Goal: Task Accomplishment & Management: Use online tool/utility

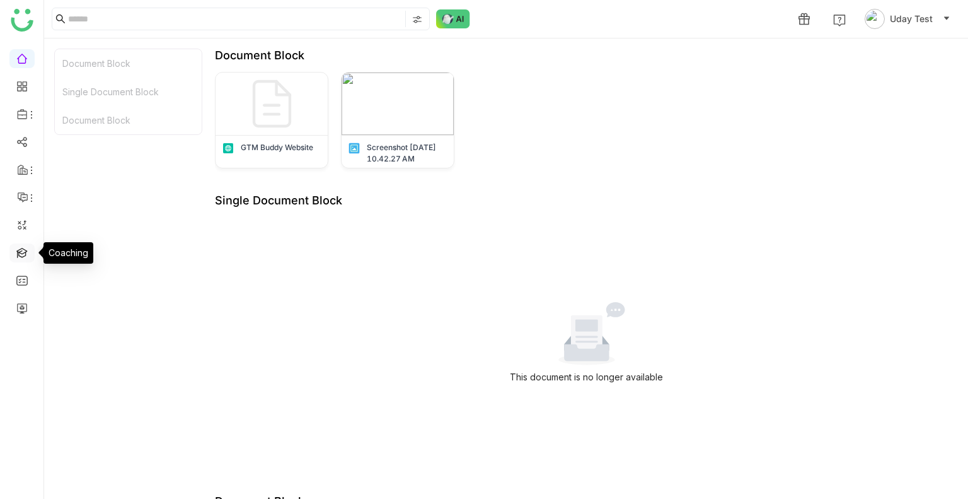
click at [19, 251] on link at bounding box center [21, 251] width 11 height 11
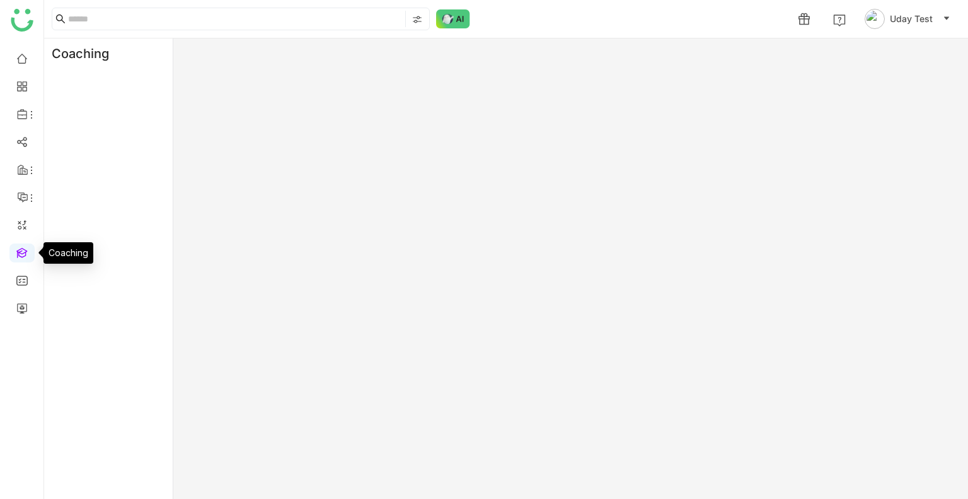
click at [19, 251] on link at bounding box center [21, 251] width 11 height 11
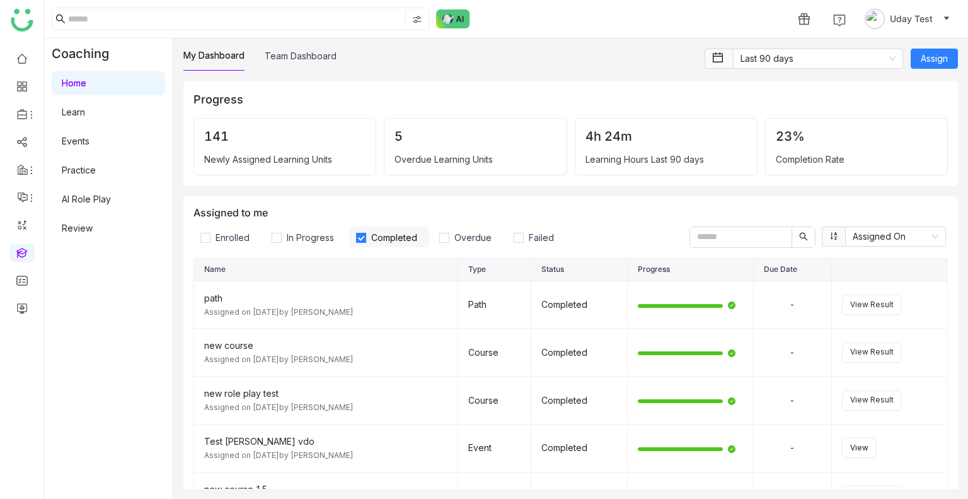
click at [83, 197] on link "AI Role Play" at bounding box center [86, 199] width 49 height 11
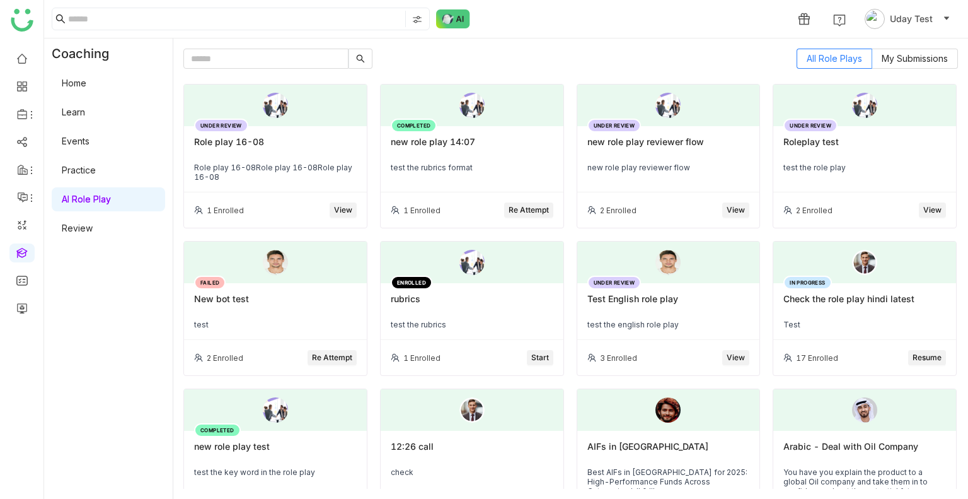
click at [108, 197] on link "AI Role Play" at bounding box center [86, 199] width 49 height 11
click at [427, 174] on div "COMPLETED new role play 14:07 test the rubrics format" at bounding box center [472, 159] width 183 height 66
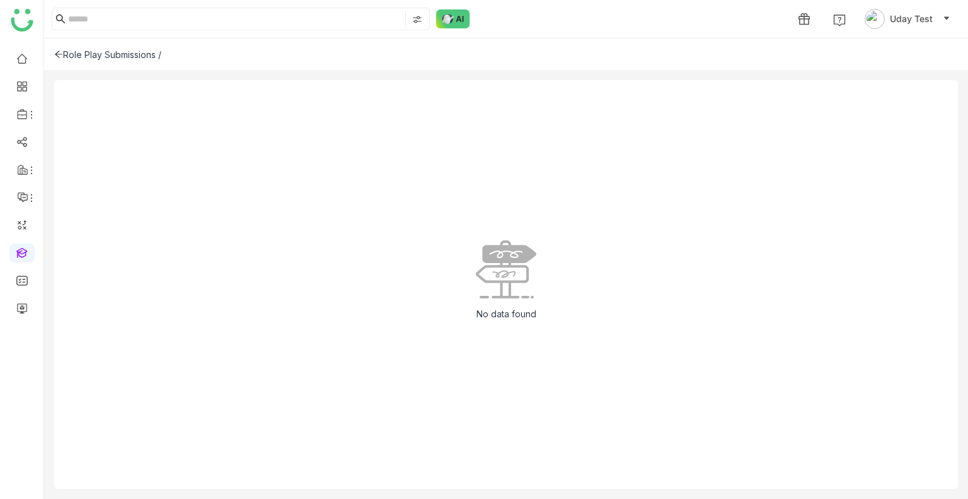
click at [91, 59] on div "Role Play Submissions /" at bounding box center [506, 54] width 924 height 32
click at [95, 50] on div "Role Play Submissions /" at bounding box center [107, 54] width 107 height 11
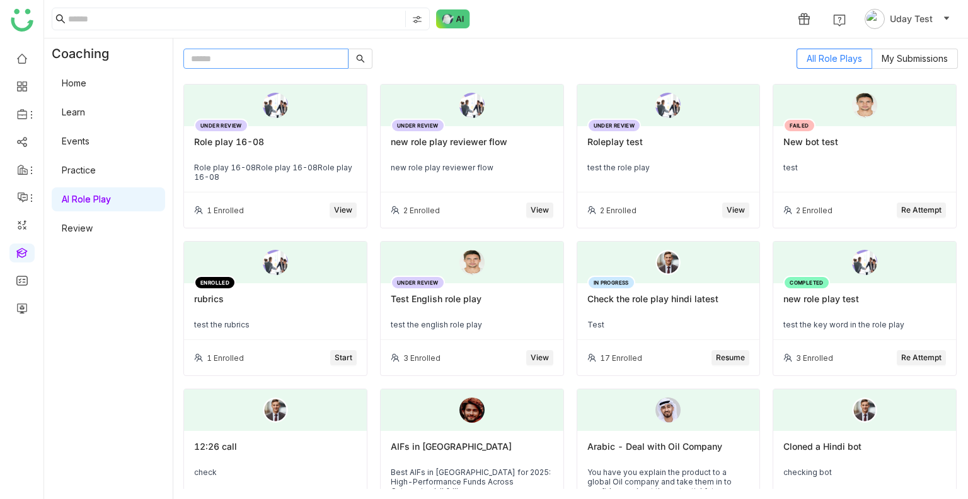
drag, startPoint x: 226, startPoint y: 70, endPoint x: 224, endPoint y: 59, distance: 11.5
click at [224, 59] on div "All Role Plays My Submissions UNDER REVIEW Role play 16-08 Role play 16-08Role …" at bounding box center [570, 269] width 775 height 440
click at [224, 59] on input "text" at bounding box center [265, 59] width 165 height 20
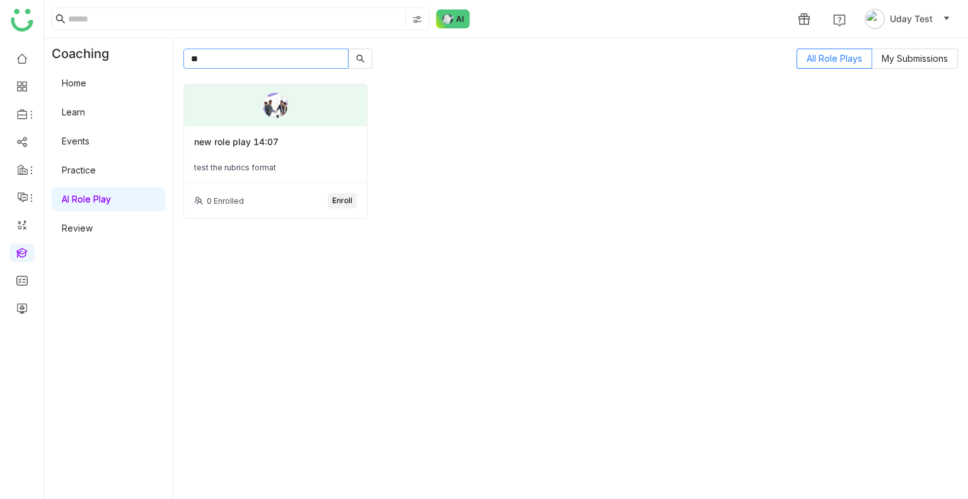
type input "**"
click at [336, 195] on span "Enroll" at bounding box center [342, 201] width 20 height 12
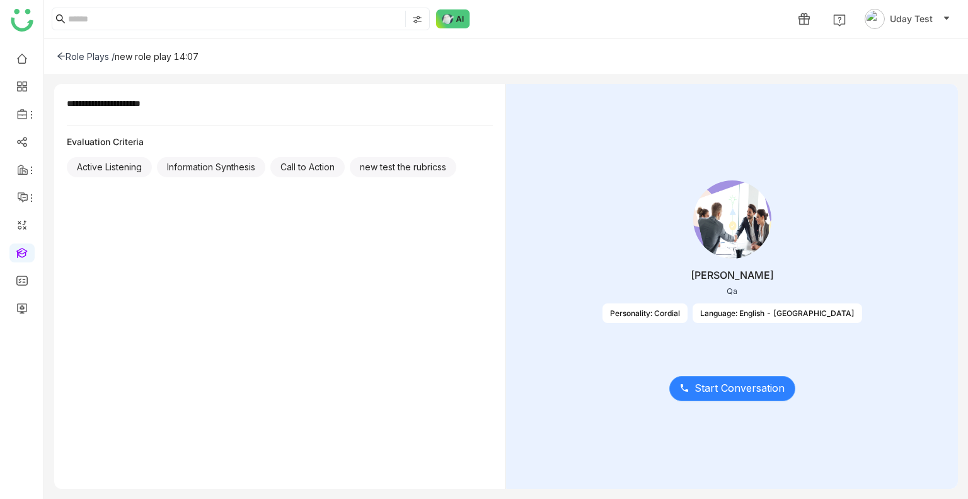
click at [682, 390] on icon at bounding box center [684, 388] width 10 height 10
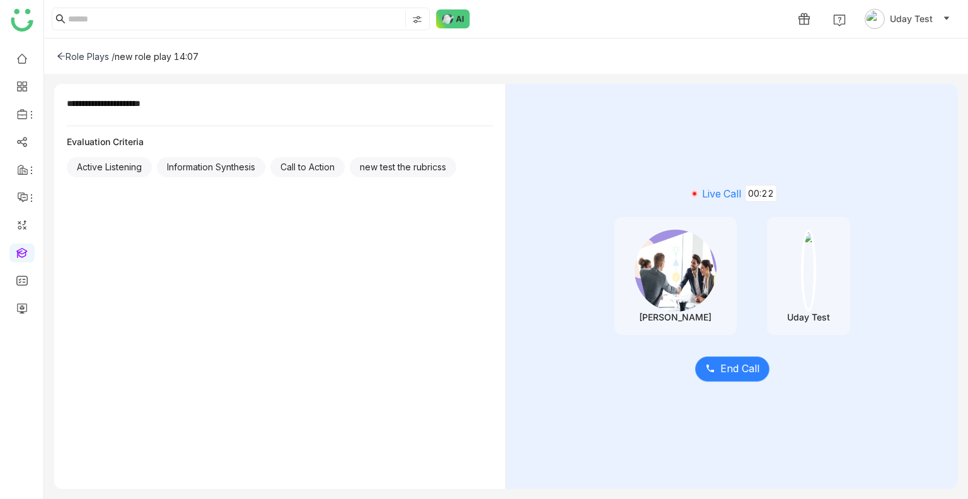
click at [736, 367] on span "End Call" at bounding box center [739, 369] width 39 height 16
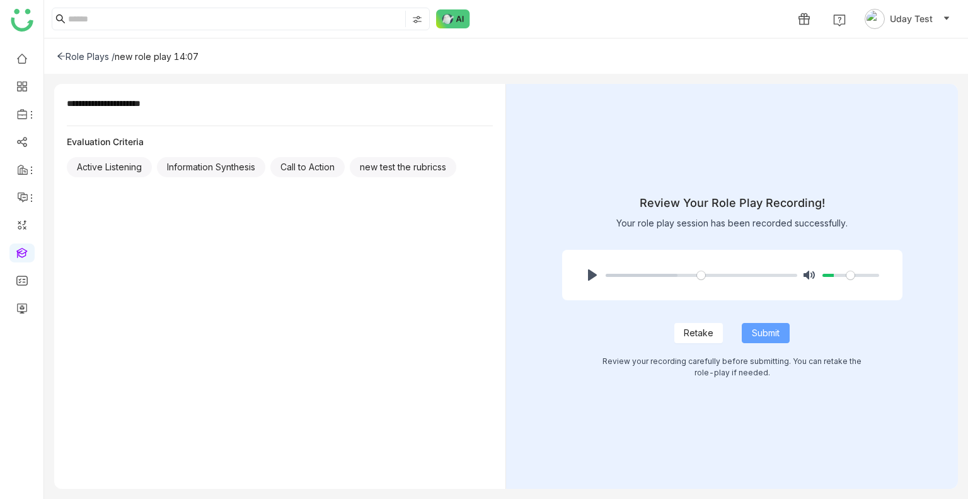
click at [779, 334] on span "Submit" at bounding box center [766, 333] width 28 height 14
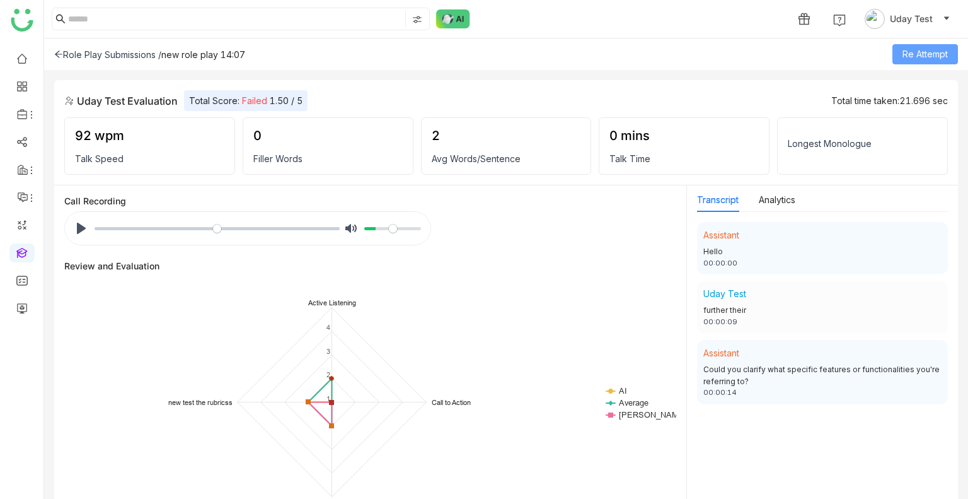
click at [917, 52] on span "Re Attempt" at bounding box center [925, 54] width 45 height 14
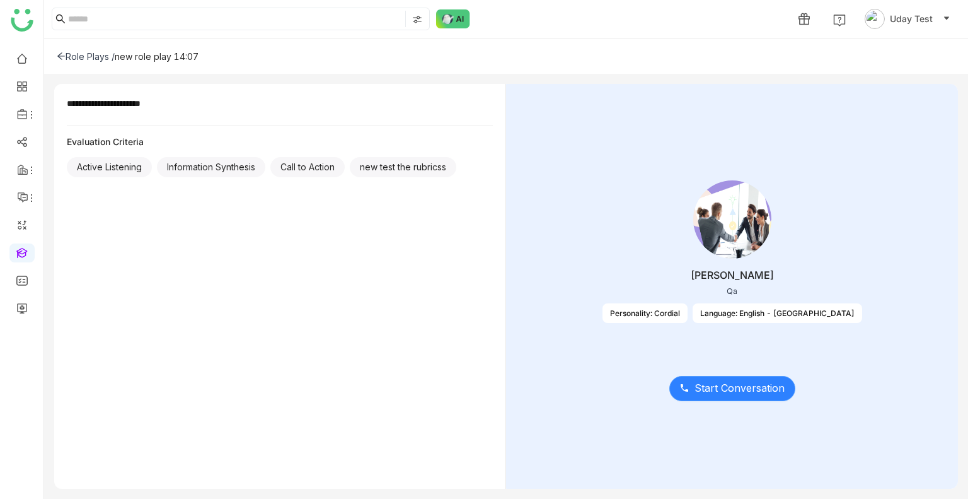
click at [685, 390] on icon at bounding box center [685, 388] width 8 height 8
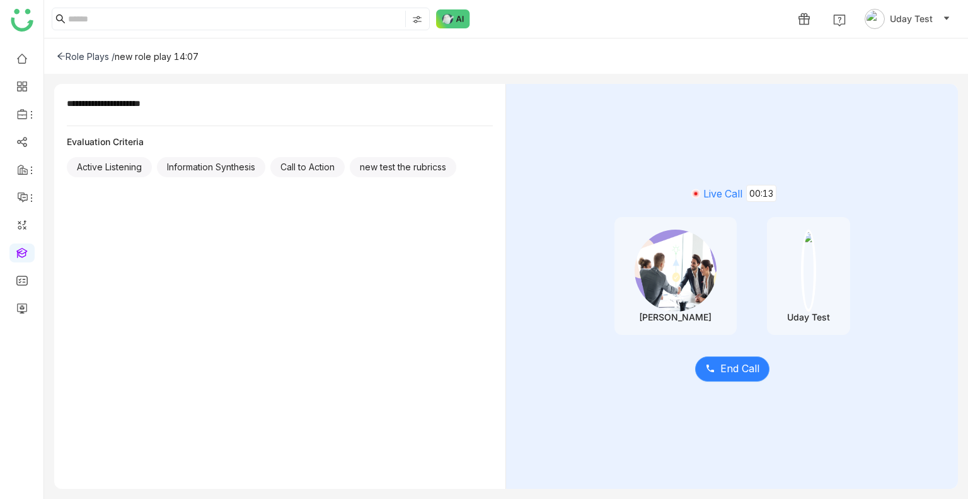
click at [726, 367] on span "End Call" at bounding box center [739, 369] width 39 height 16
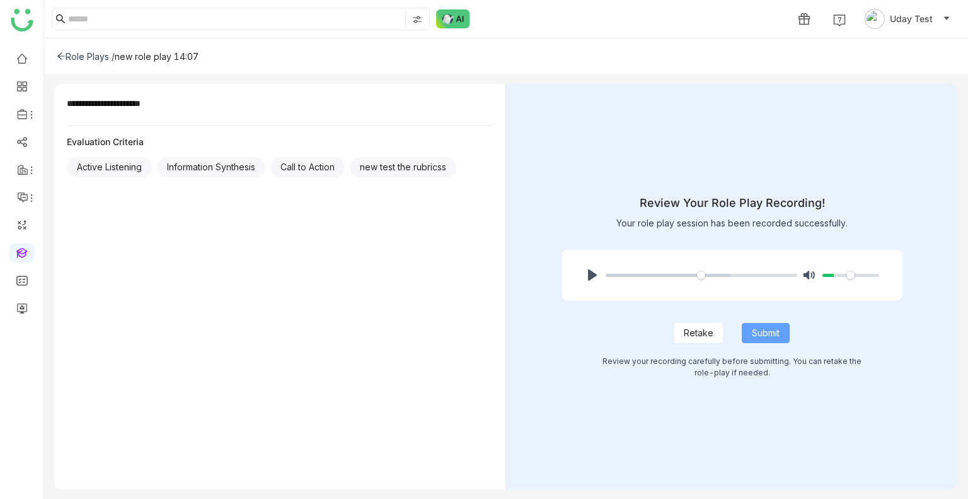
click at [773, 330] on span "Submit" at bounding box center [766, 333] width 28 height 14
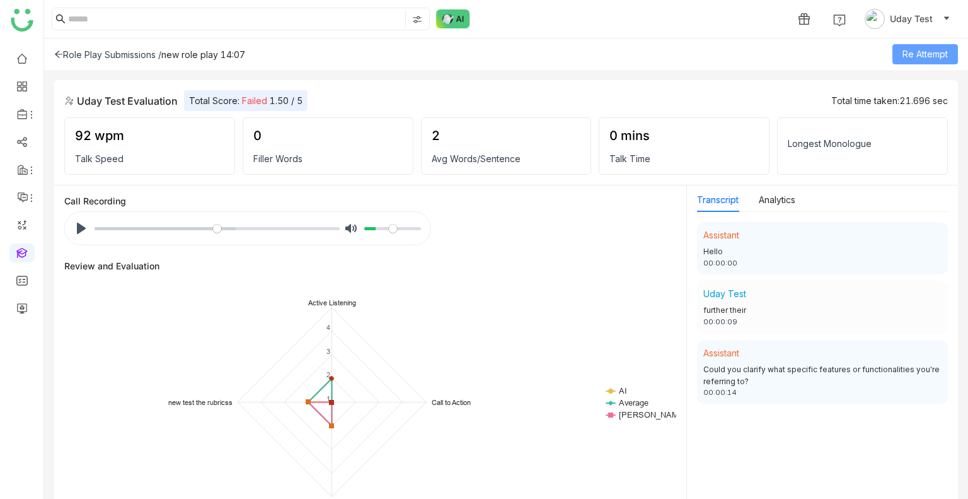
click at [903, 51] on span "Re Attempt" at bounding box center [925, 54] width 45 height 14
